Goal: Navigation & Orientation: Find specific page/section

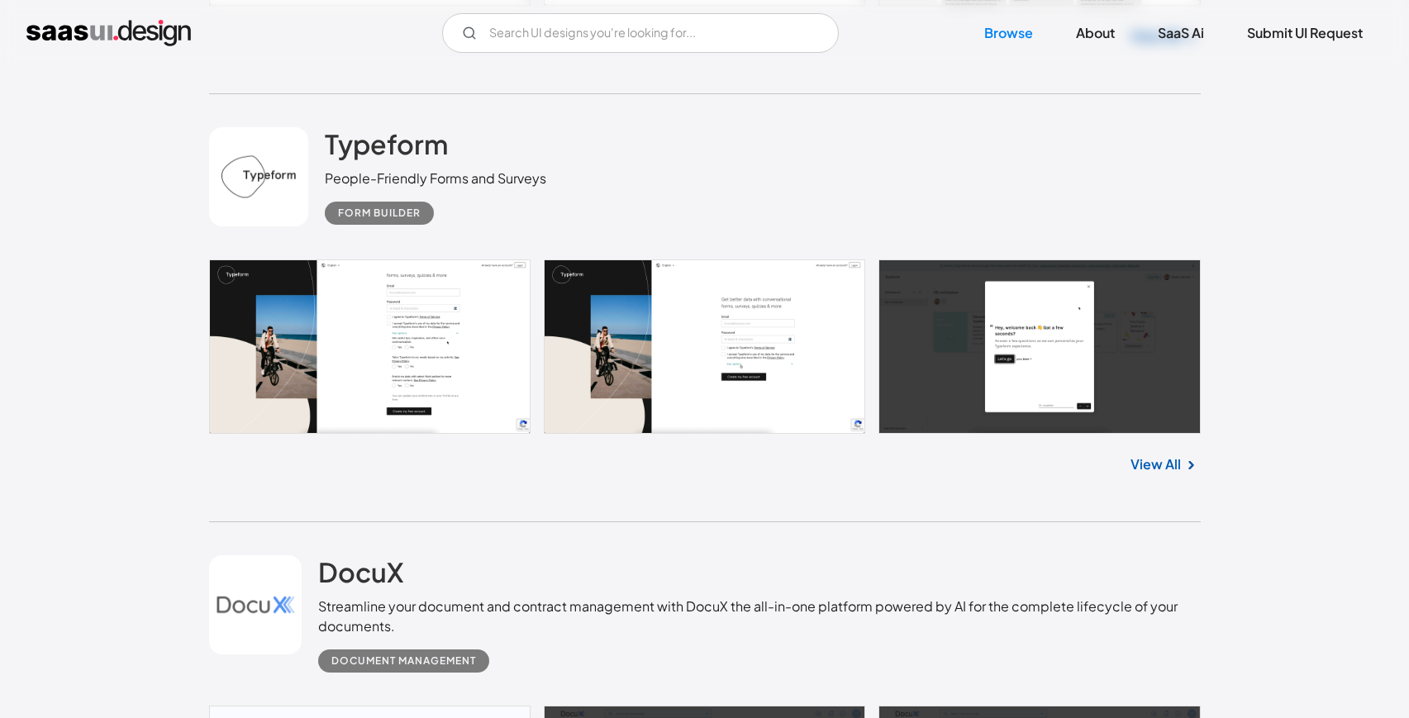
scroll to position [4945, 0]
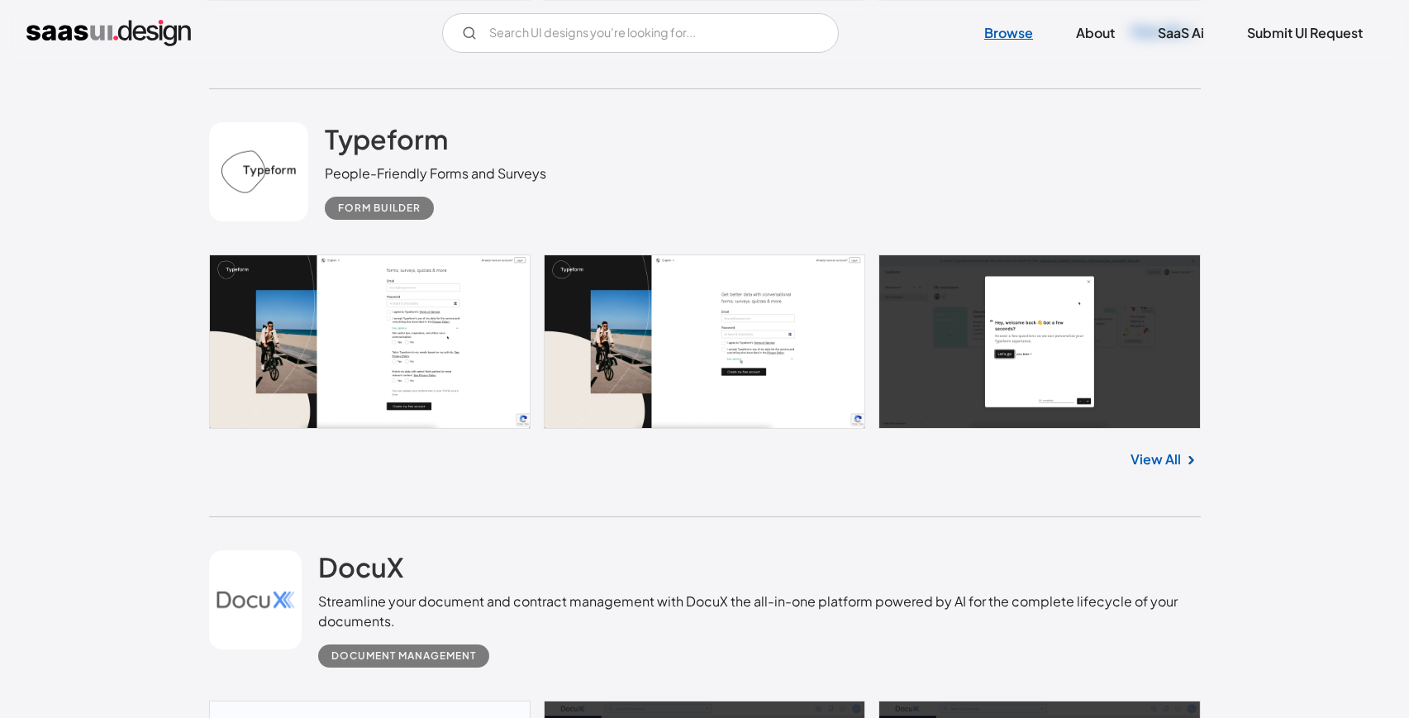
click at [1017, 35] on link "Browse" at bounding box center [1009, 33] width 88 height 36
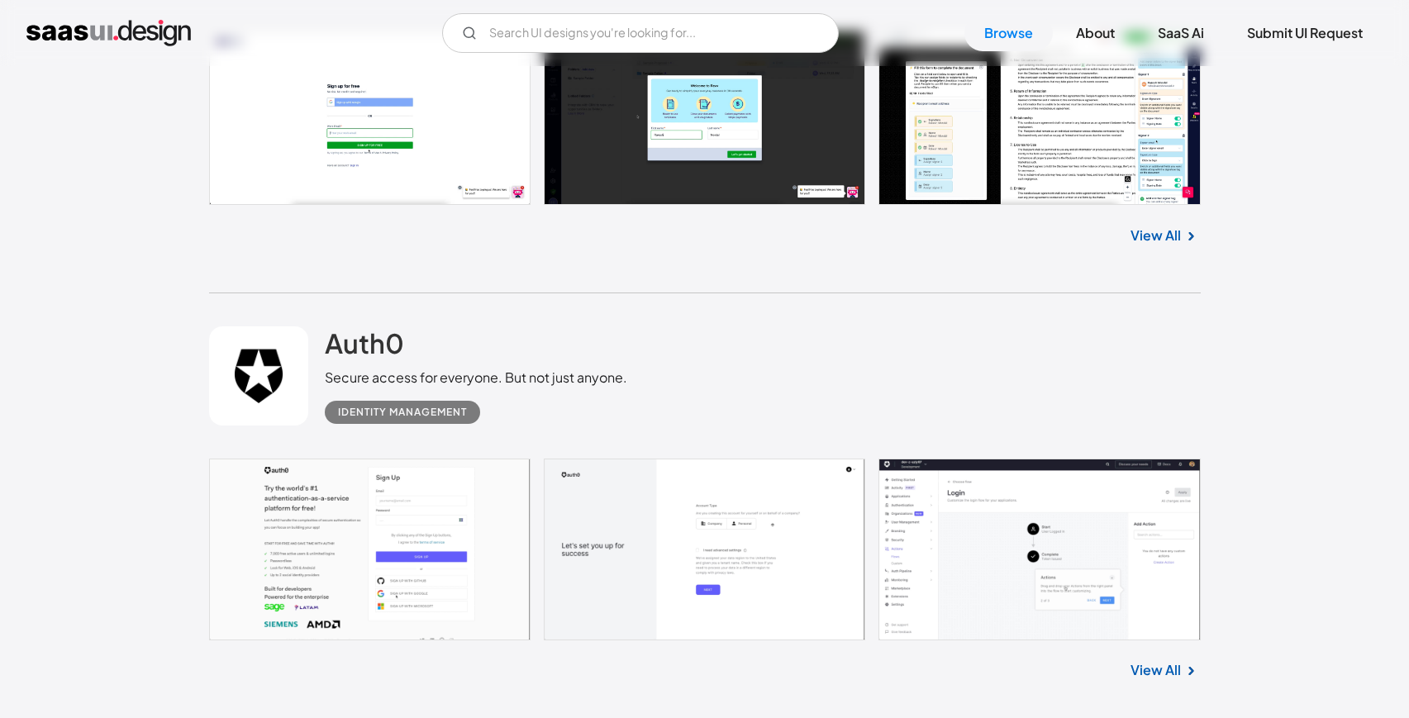
scroll to position [14815, 0]
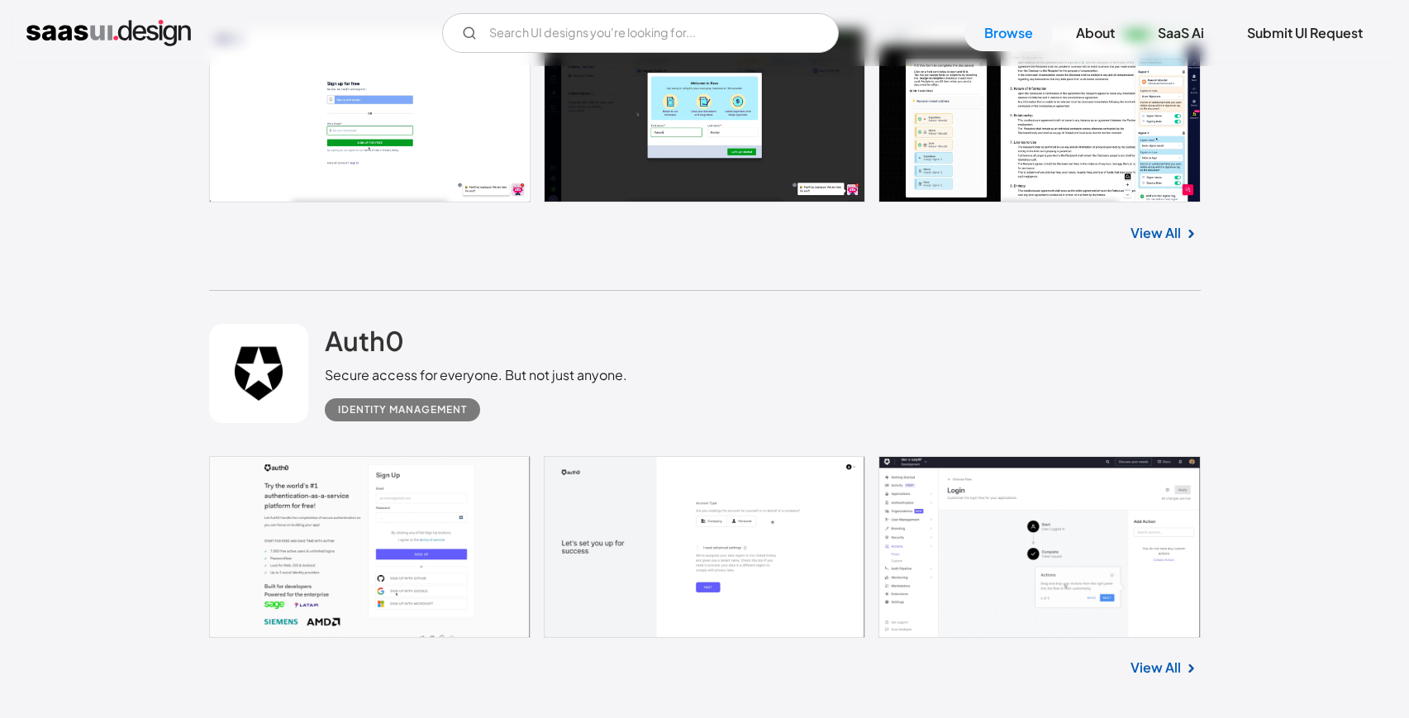
click at [322, 555] on link at bounding box center [705, 547] width 992 height 182
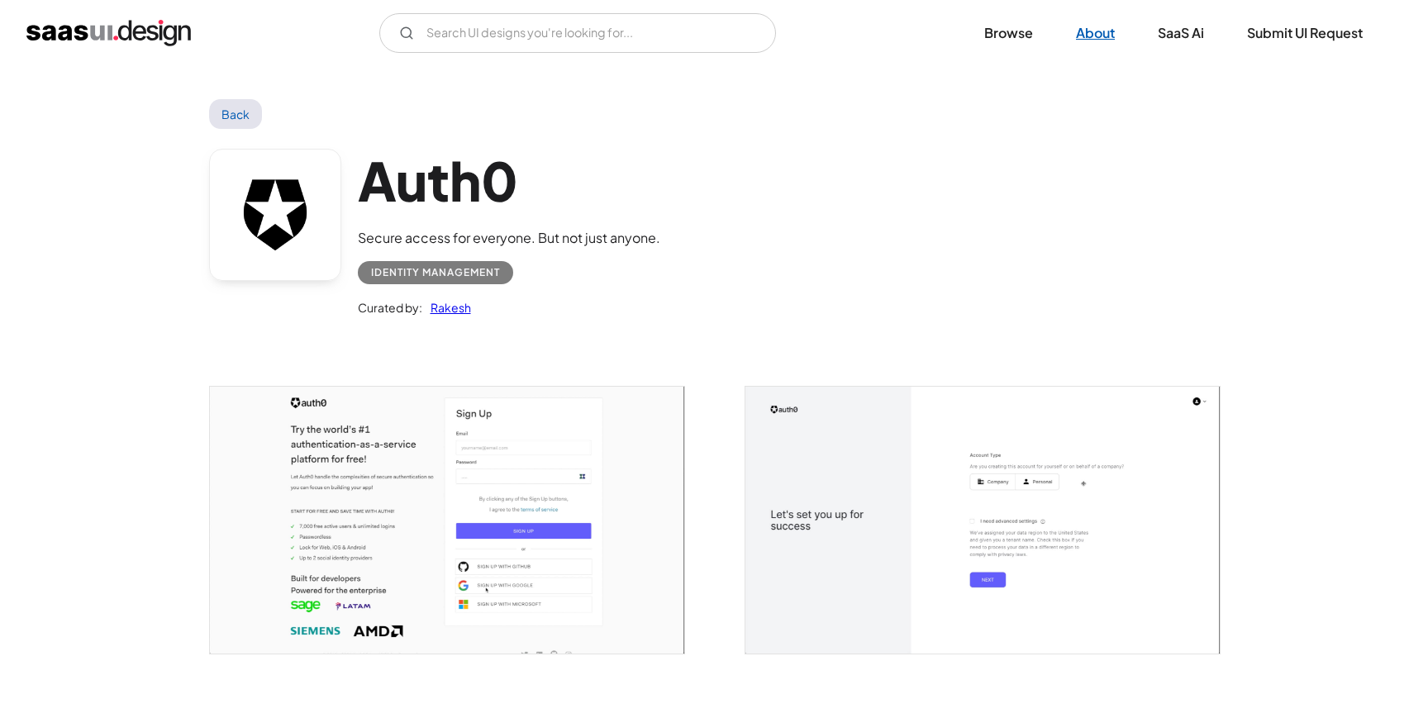
click at [1107, 45] on link "About" at bounding box center [1095, 33] width 79 height 36
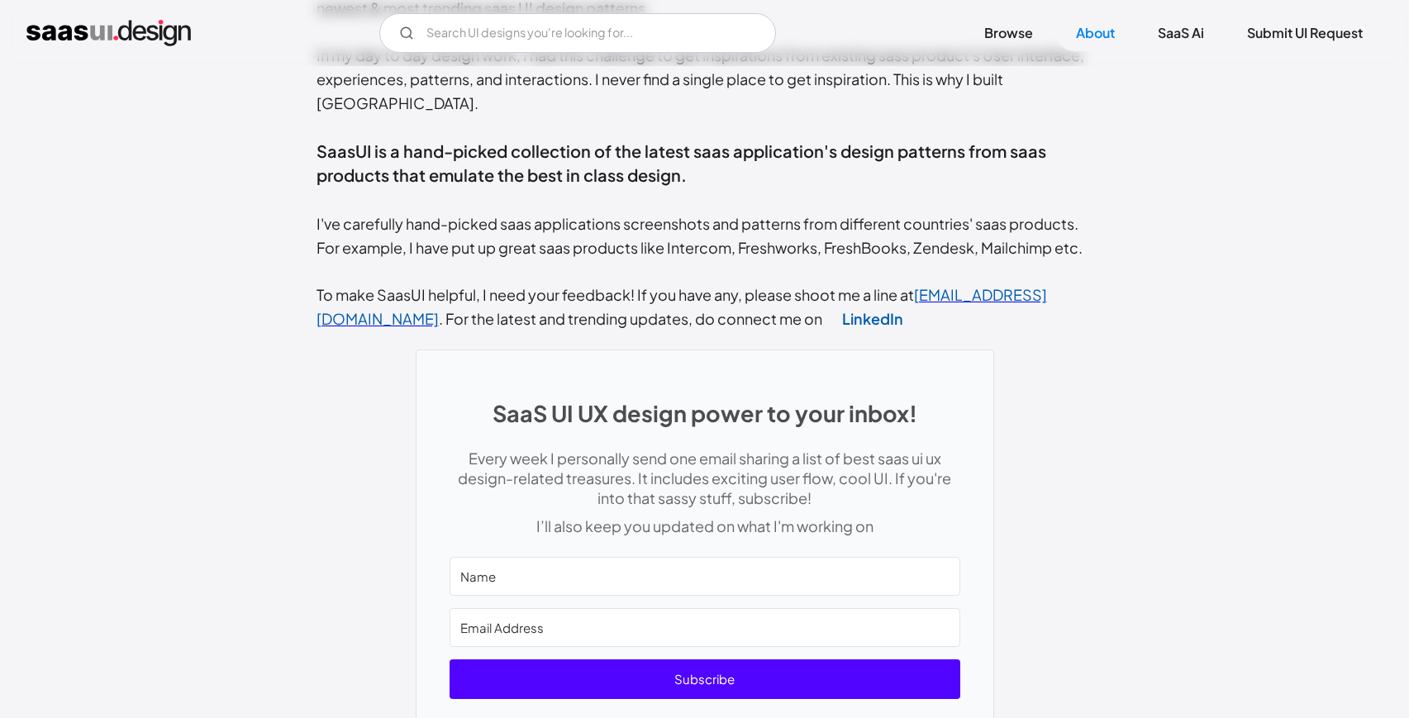
scroll to position [520, 0]
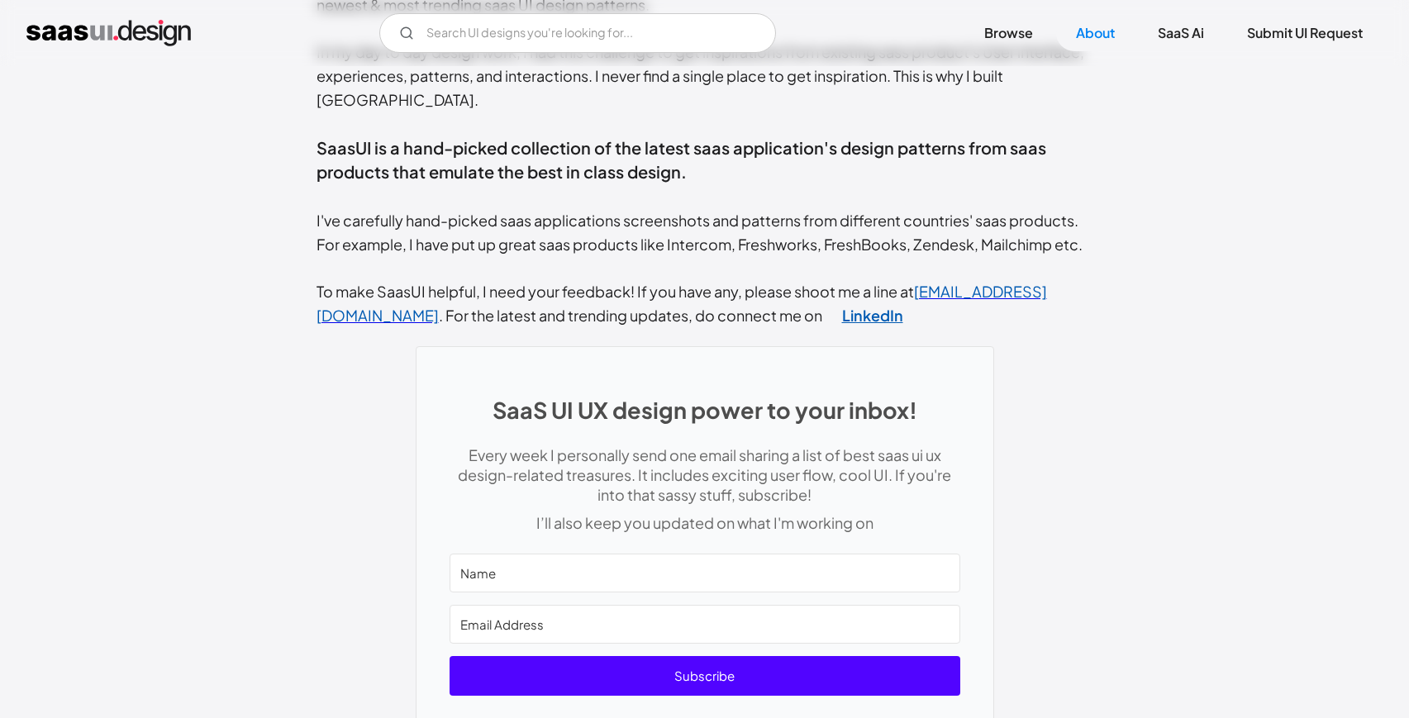
click at [822, 294] on link "LinkedIn" at bounding box center [872, 315] width 101 height 42
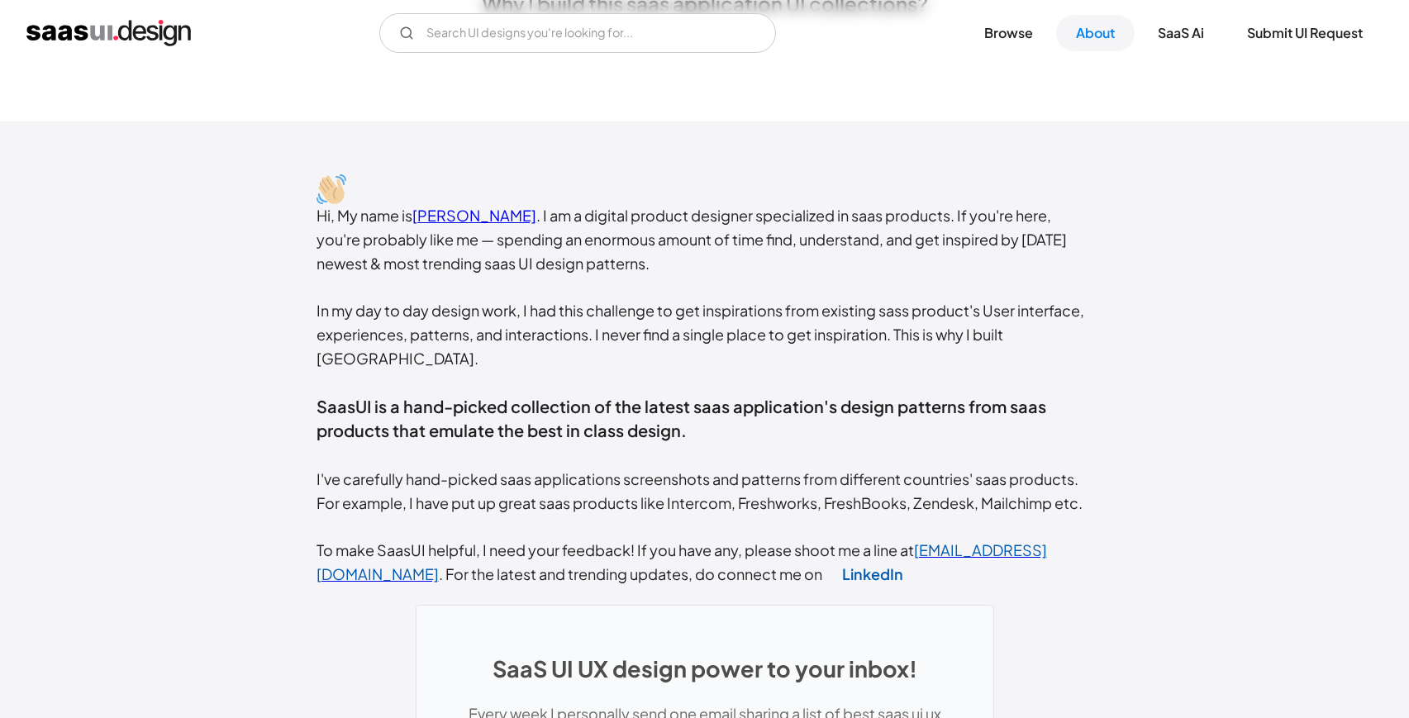
scroll to position [264, 0]
